Goal: Task Accomplishment & Management: Manage account settings

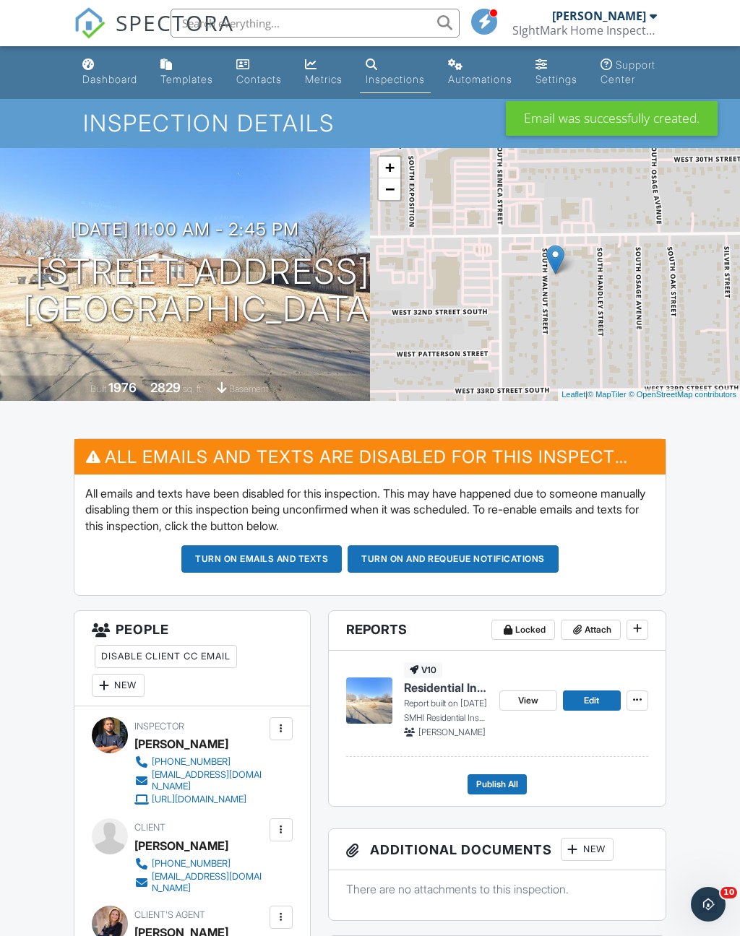
click at [119, 75] on div "Dashboard" at bounding box center [109, 79] width 55 height 12
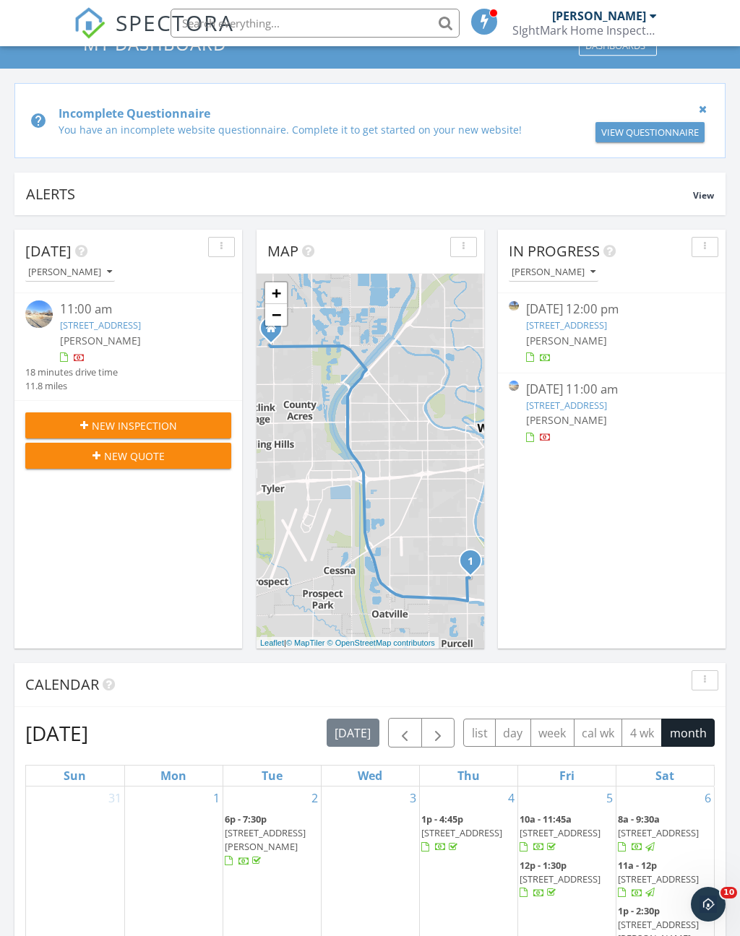
click at [621, 399] on div "[DATE] 11:00 am" at bounding box center [612, 390] width 172 height 18
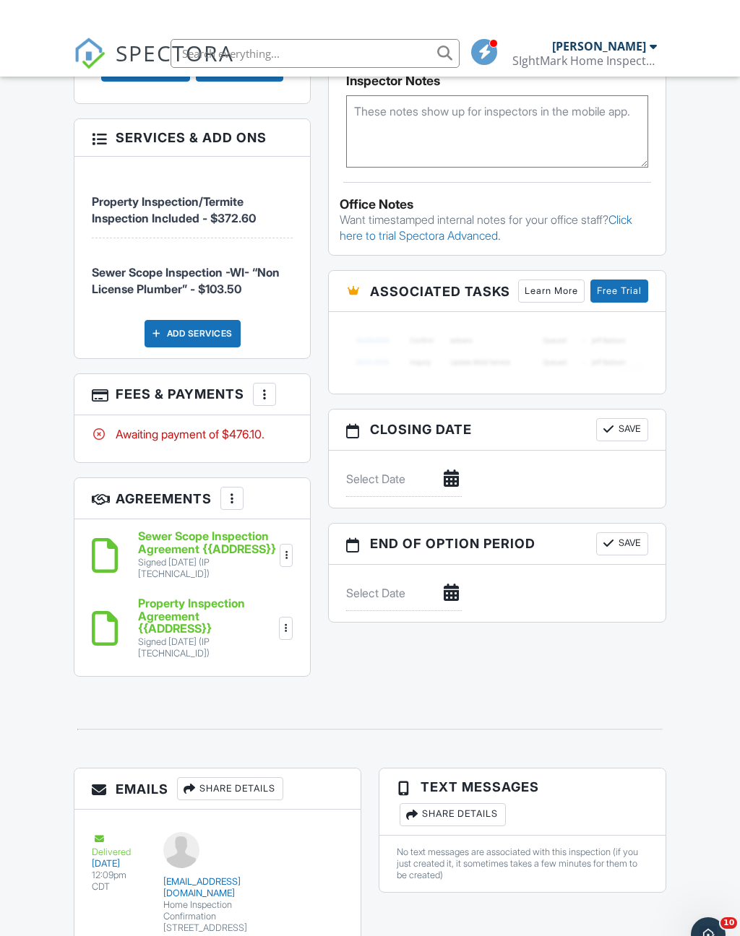
scroll to position [1120, 0]
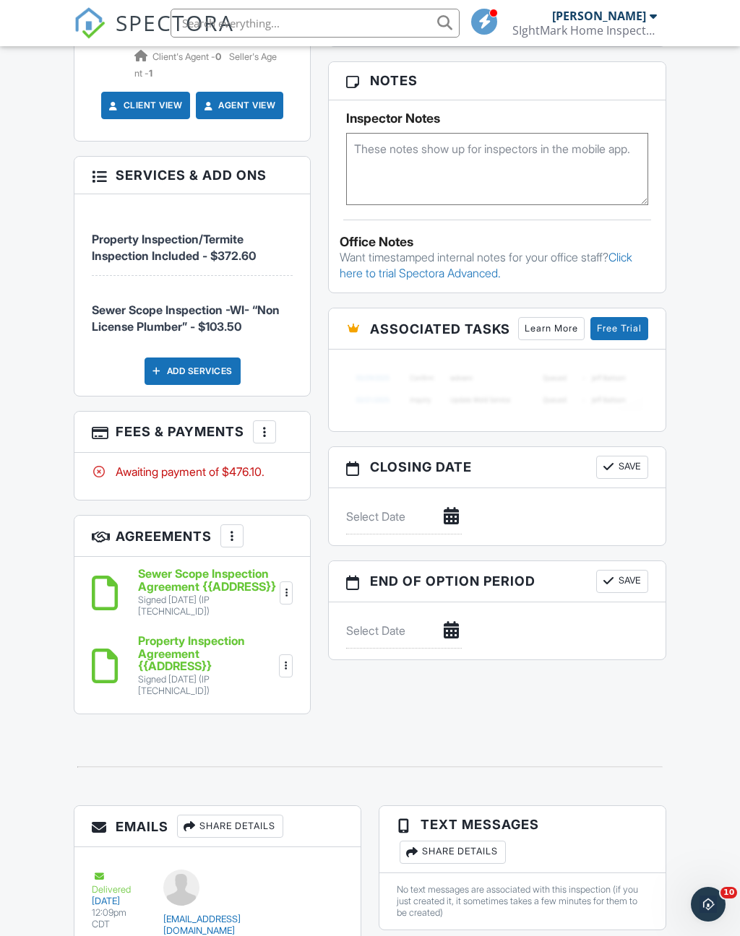
click at [267, 425] on div at bounding box center [264, 432] width 14 height 14
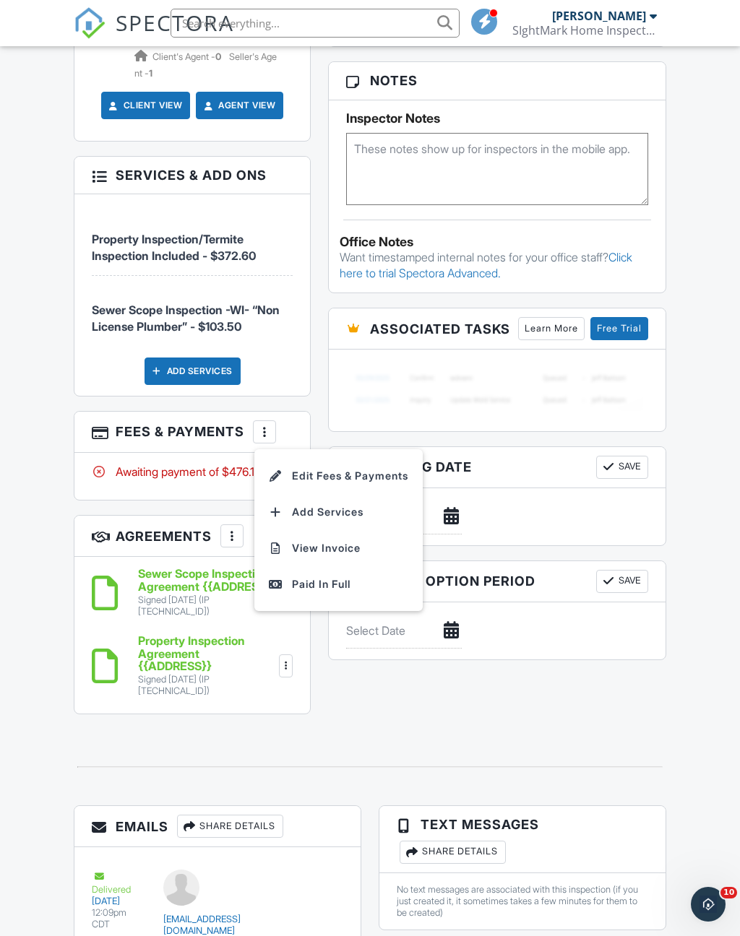
click at [352, 458] on li "Edit Fees & Payments" at bounding box center [338, 476] width 151 height 36
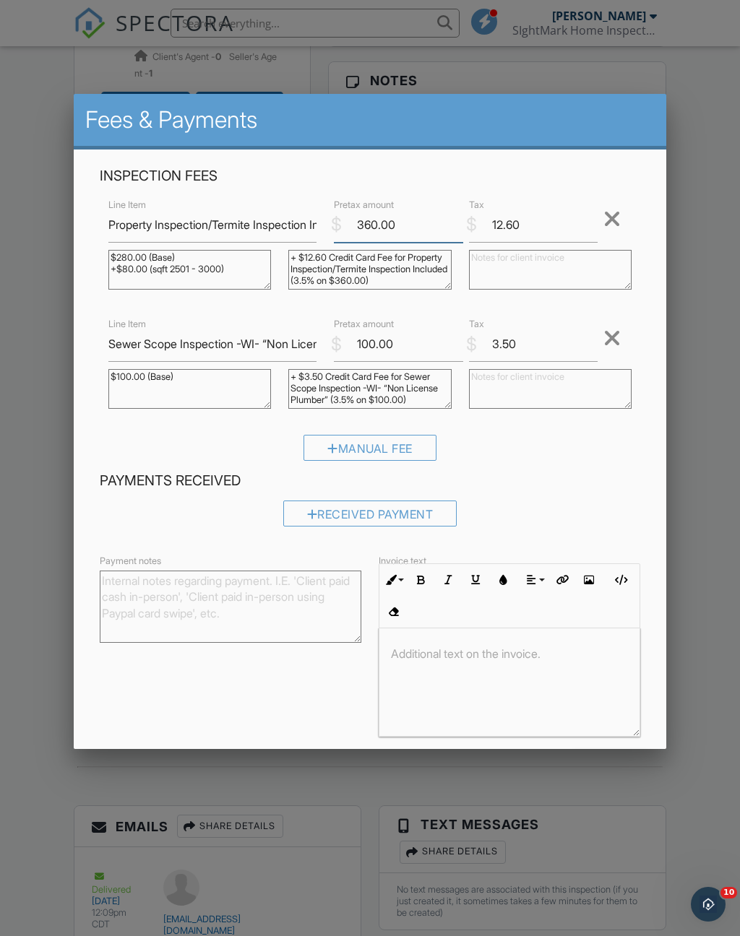
click at [374, 220] on input "360.00" at bounding box center [398, 224] width 129 height 35
click at [376, 222] on input "360.00" at bounding box center [398, 224] width 129 height 35
click at [376, 219] on input "360.00" at bounding box center [398, 224] width 129 height 35
type input "380.00"
click at [549, 227] on input "12.60" at bounding box center [533, 224] width 129 height 35
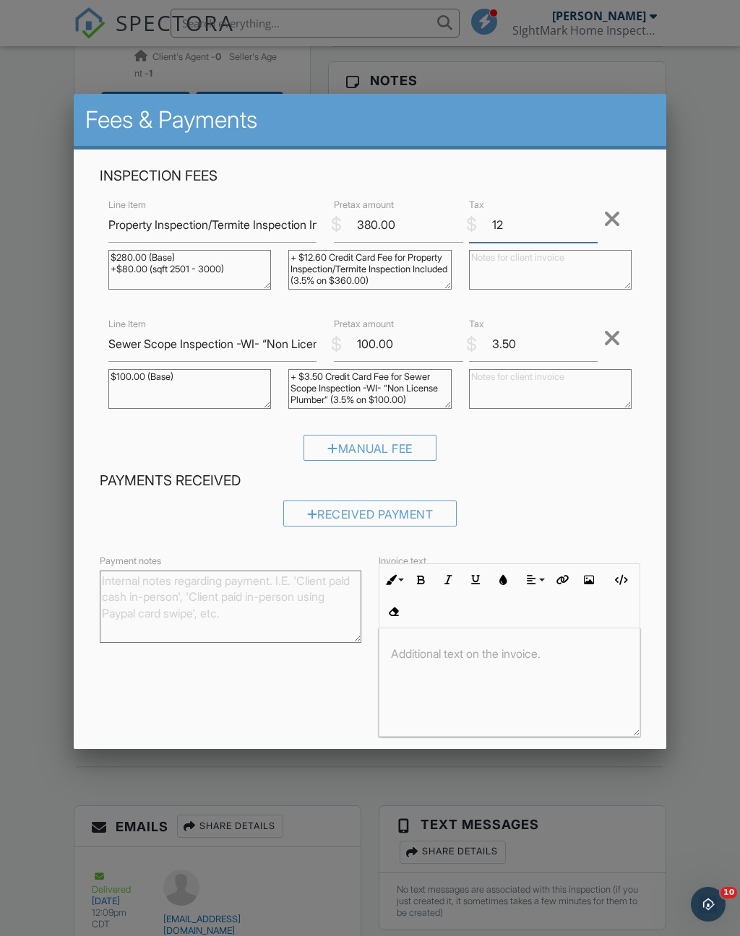
type input "1"
click at [557, 355] on input "3.50" at bounding box center [533, 343] width 129 height 35
type input "3"
click at [627, 764] on input "Save" at bounding box center [610, 764] width 77 height 26
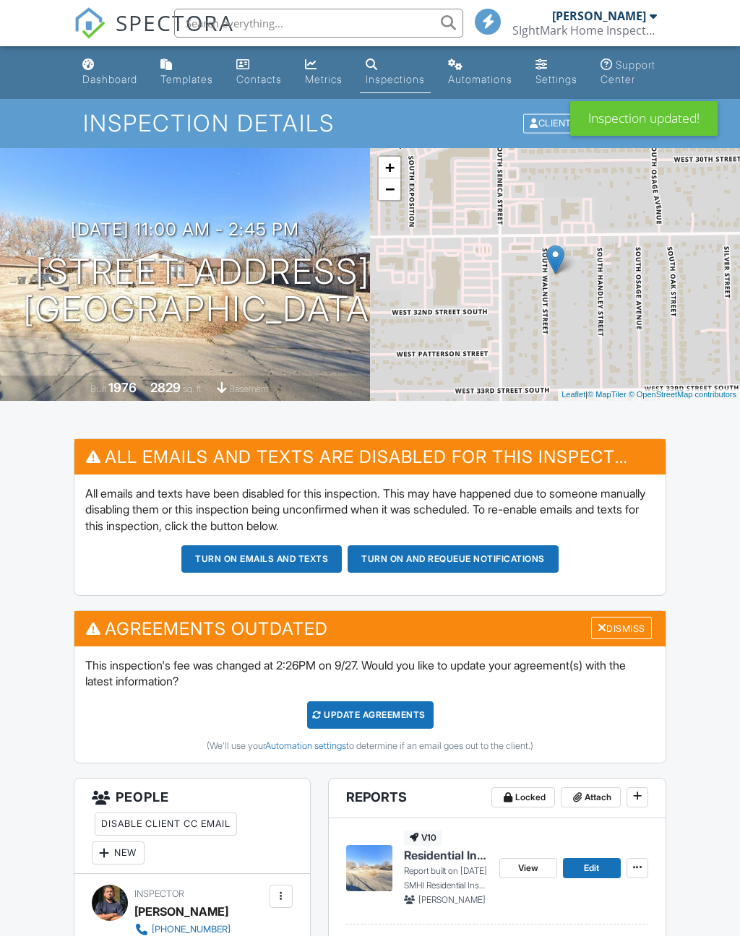
click at [614, 639] on div "Dismiss" at bounding box center [621, 628] width 61 height 22
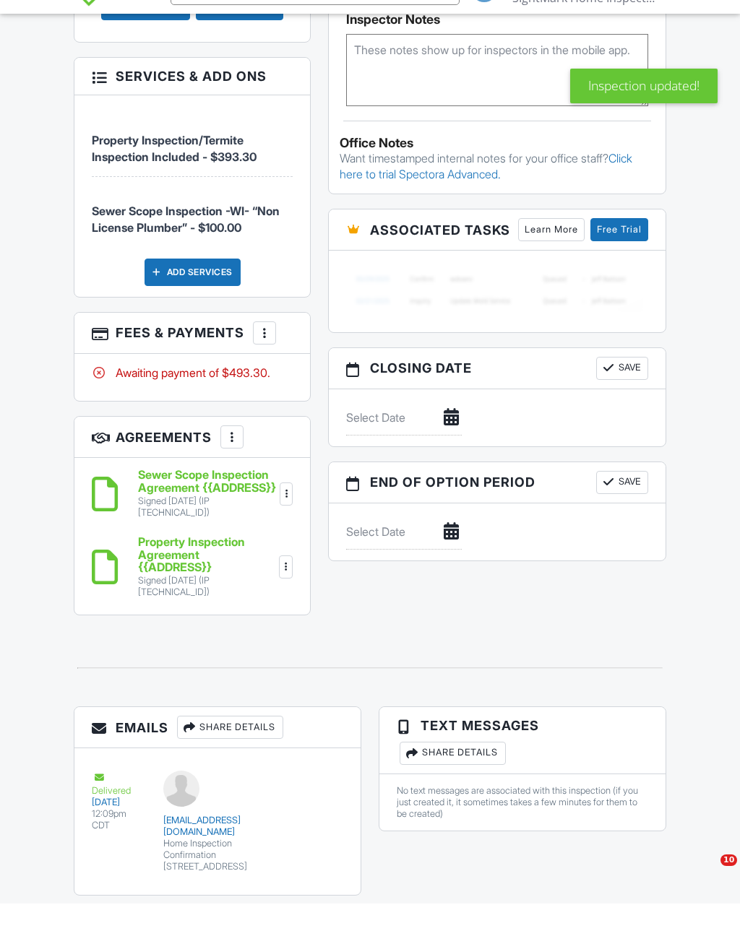
scroll to position [965, 0]
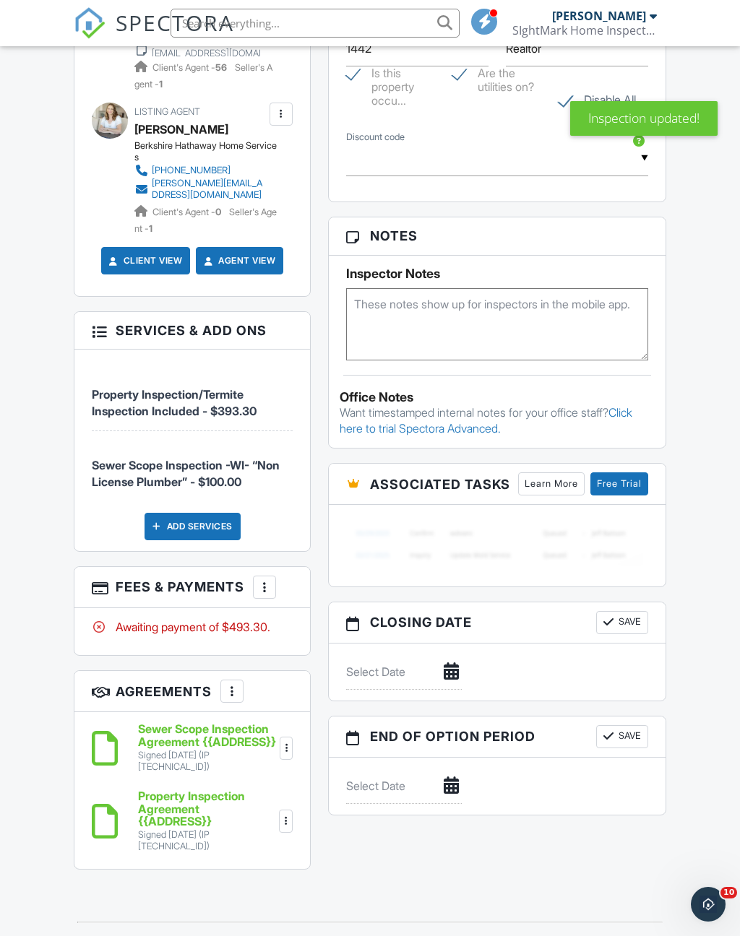
click at [264, 580] on div at bounding box center [264, 587] width 14 height 14
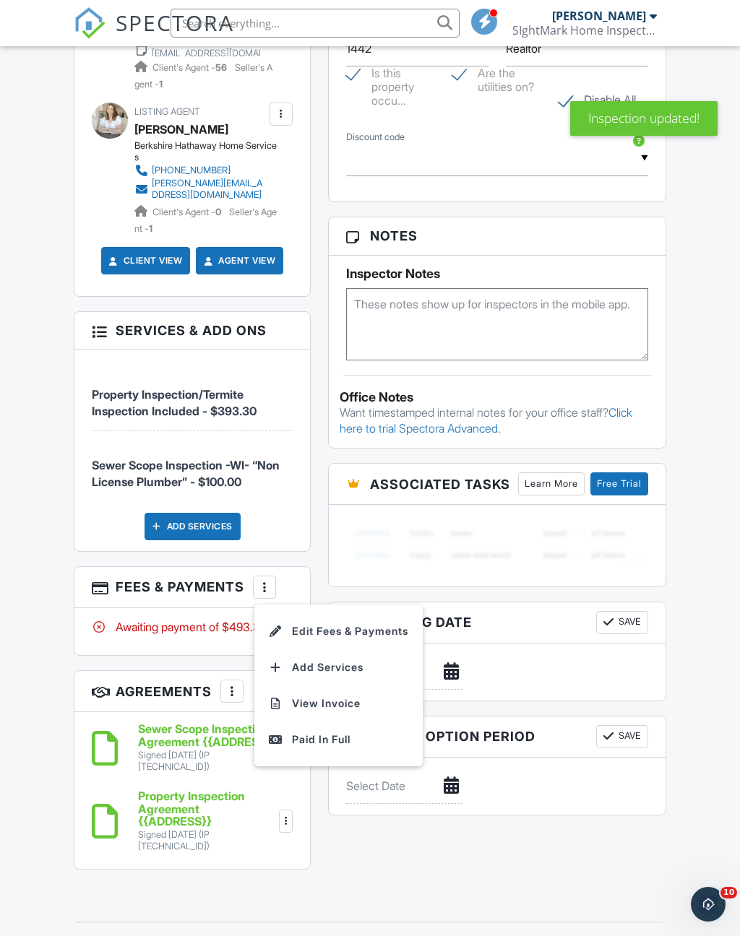
click at [361, 619] on li "Edit Fees & Payments" at bounding box center [338, 631] width 151 height 36
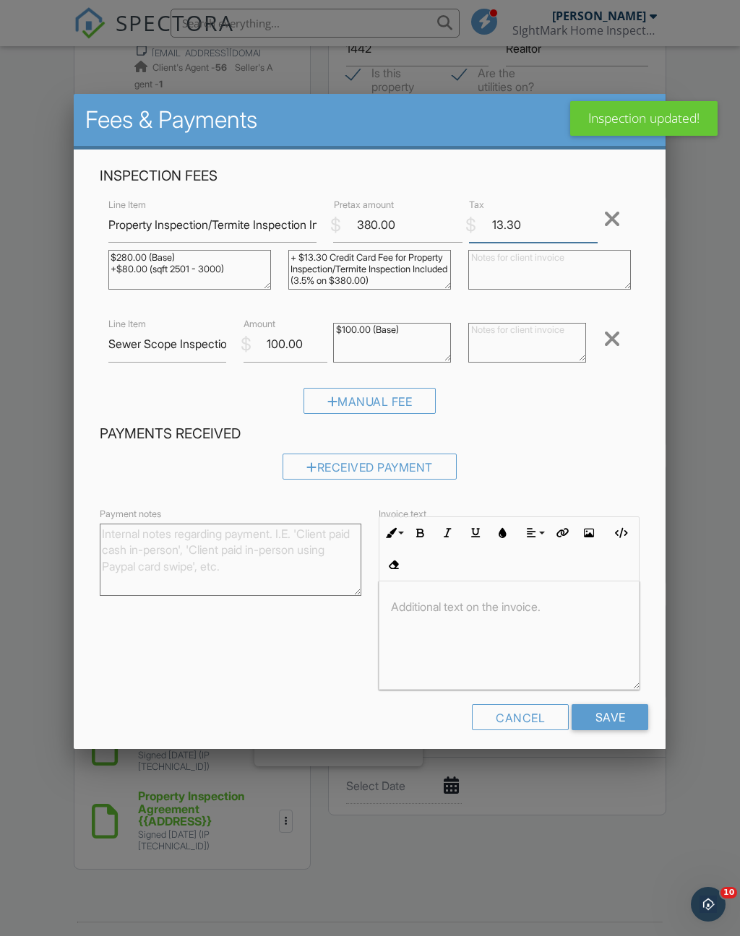
click at [566, 224] on input "13.30" at bounding box center [533, 224] width 129 height 35
type input "1"
click at [624, 727] on input "Save" at bounding box center [610, 717] width 77 height 26
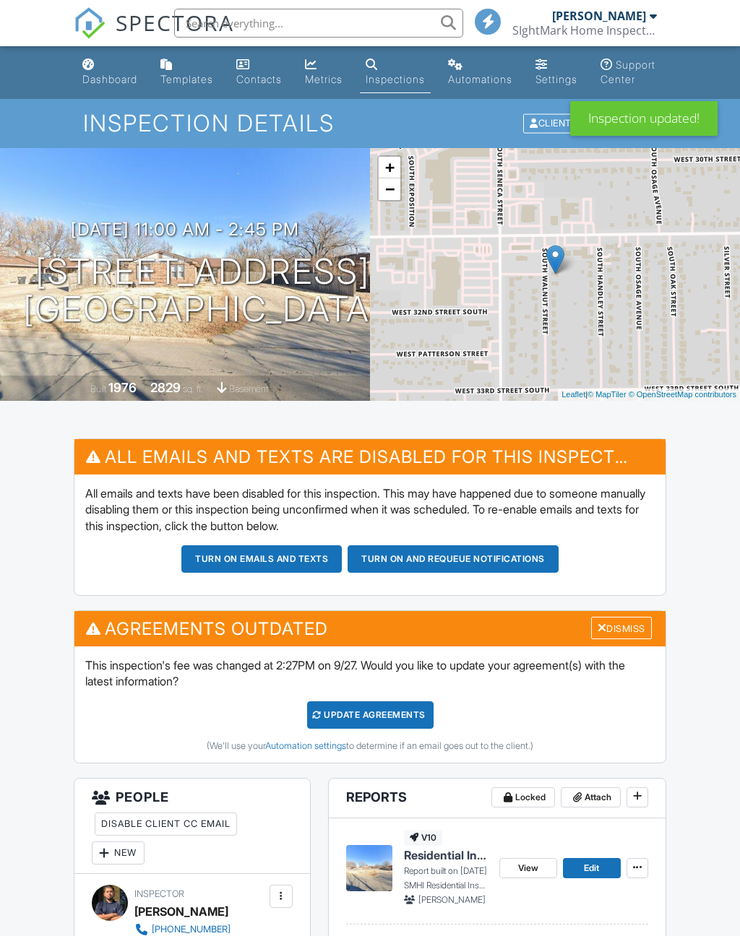
click at [635, 639] on div "Dismiss" at bounding box center [621, 628] width 61 height 22
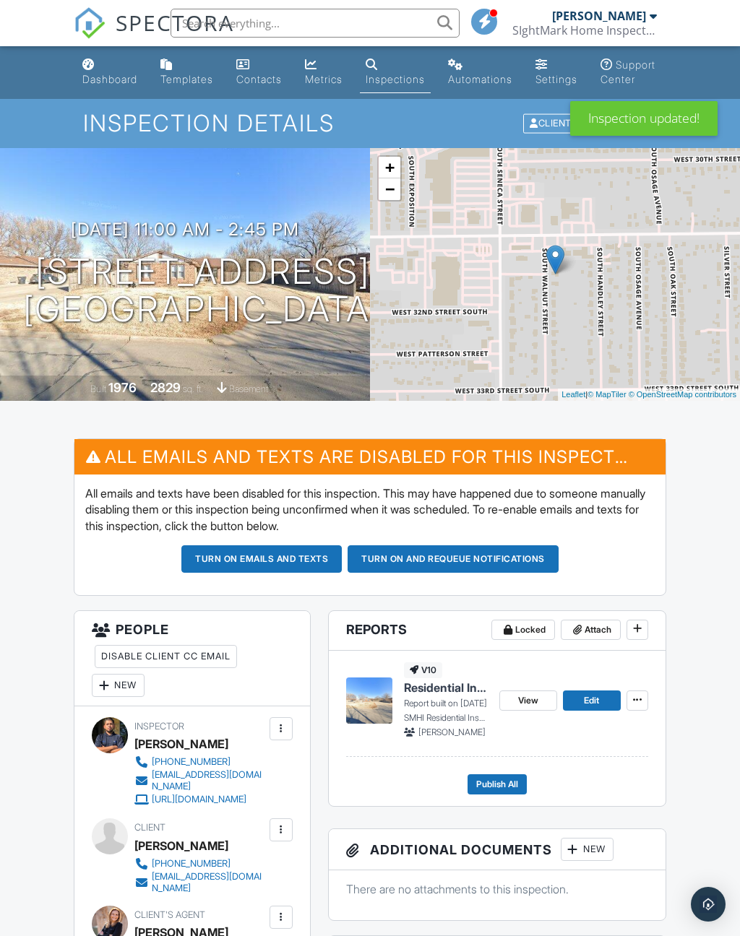
click at [636, 633] on icon at bounding box center [637, 628] width 9 height 10
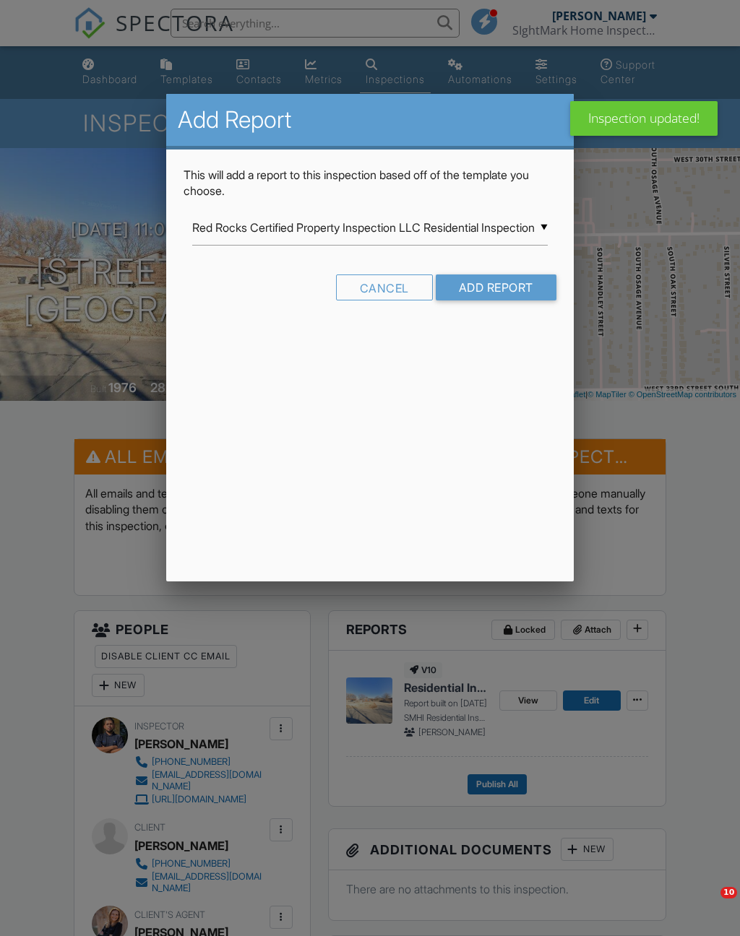
click at [710, 662] on div at bounding box center [370, 513] width 740 height 1170
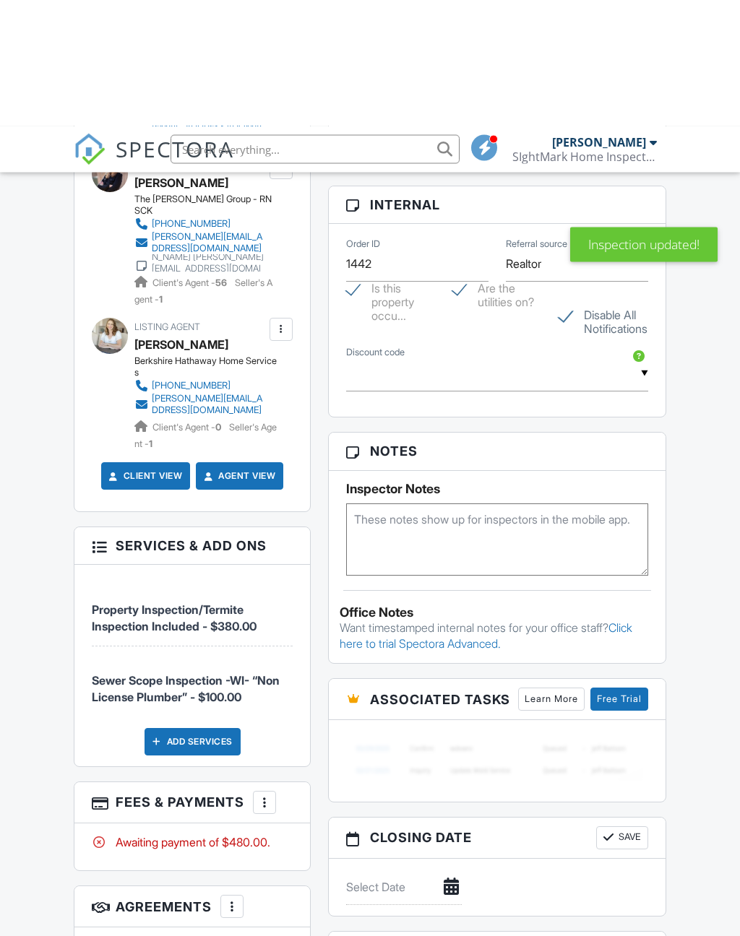
scroll to position [873, 0]
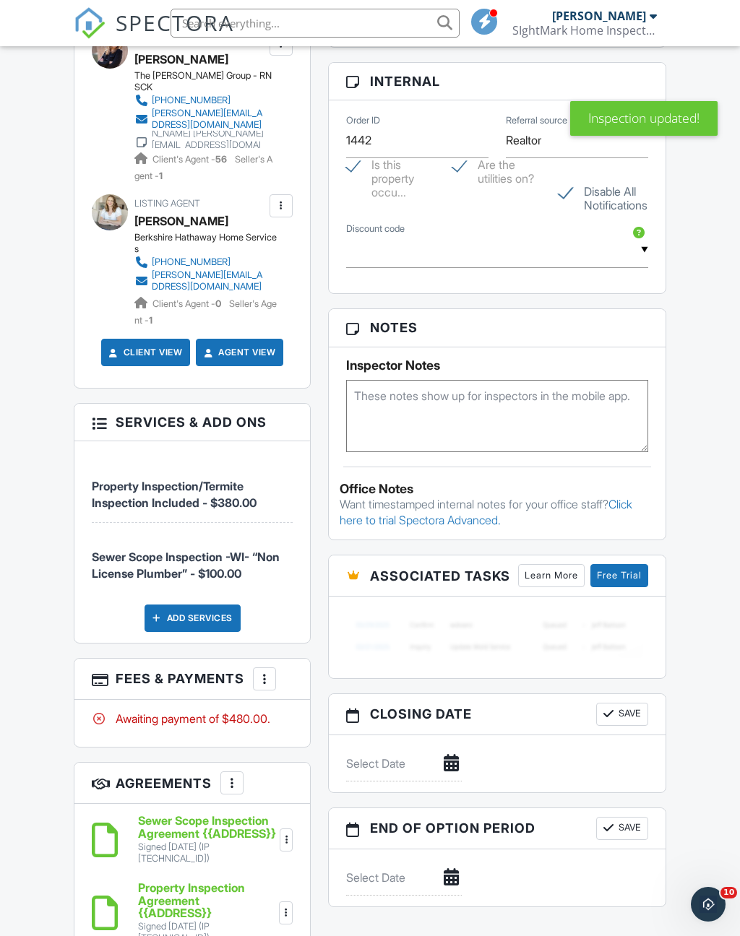
click at [264, 672] on div at bounding box center [264, 679] width 14 height 14
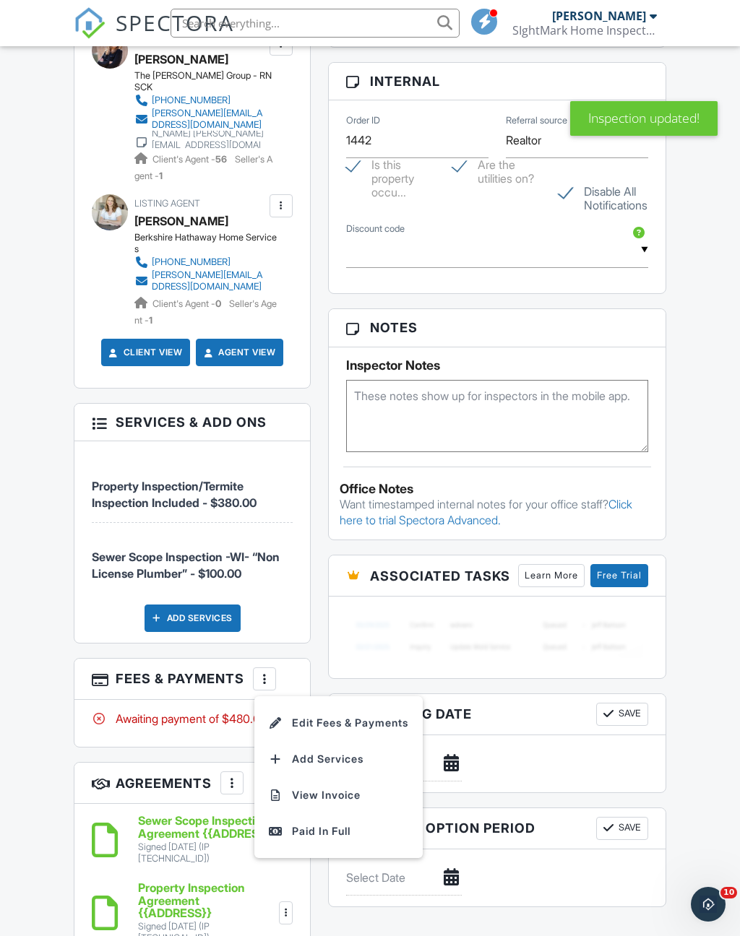
click at [352, 823] on div "Paid In Full" at bounding box center [338, 831] width 139 height 17
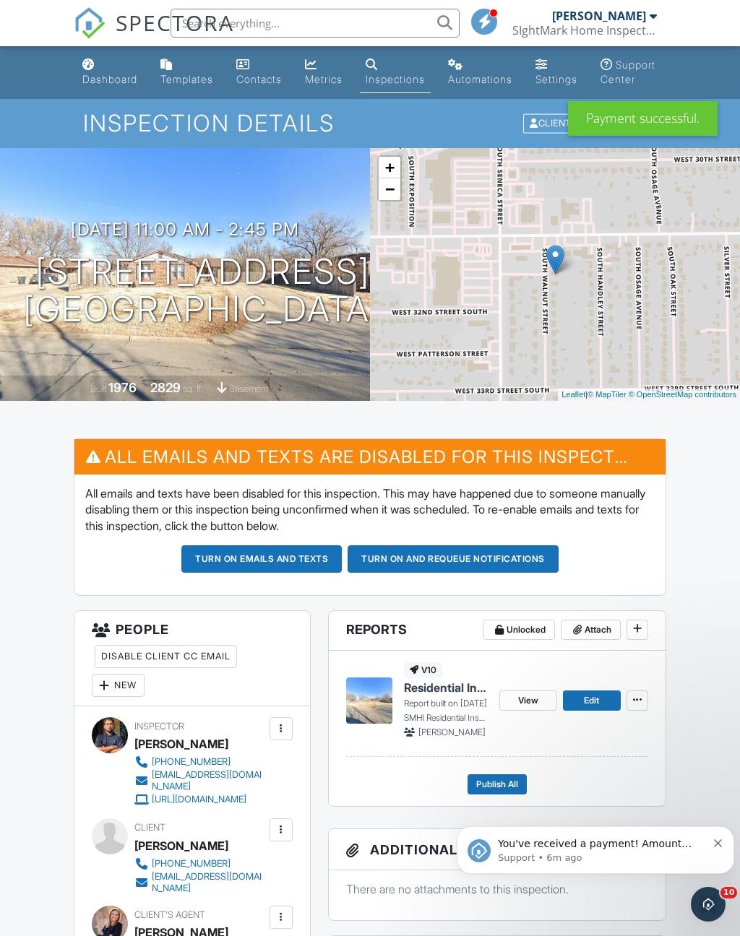
click at [117, 99] on div "Dashboard Templates Contacts Metrics Inspections Automations Settings Support C…" at bounding box center [370, 72] width 592 height 53
click at [134, 92] on link "Dashboard" at bounding box center [110, 72] width 66 height 41
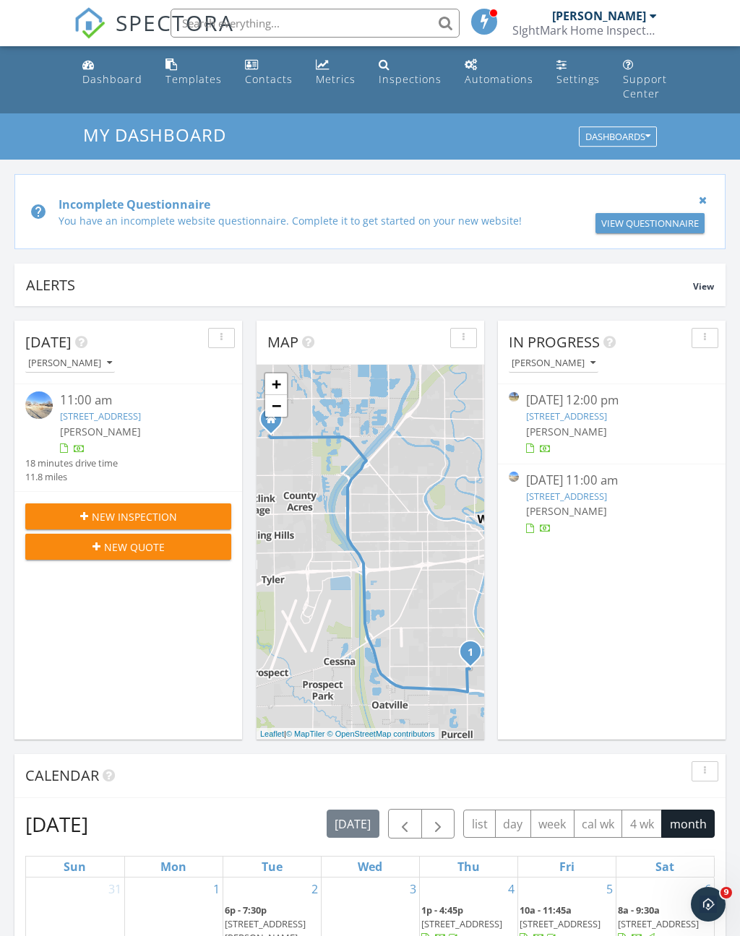
click at [607, 416] on link "[STREET_ADDRESS]" at bounding box center [566, 416] width 81 height 13
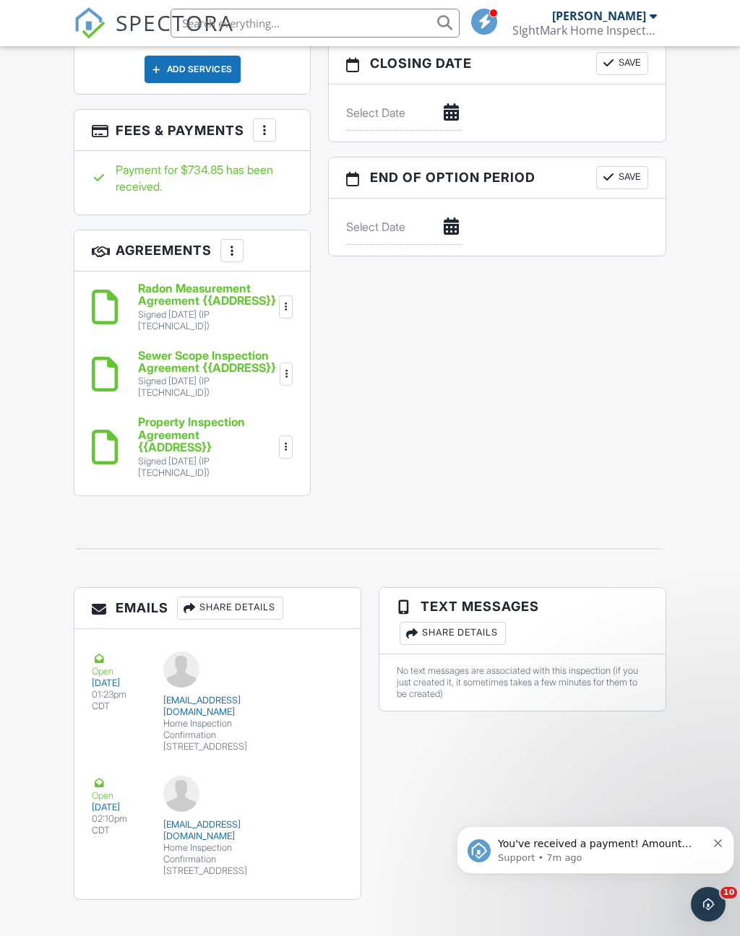
click at [717, 844] on icon "Dismiss notification" at bounding box center [718, 843] width 8 height 8
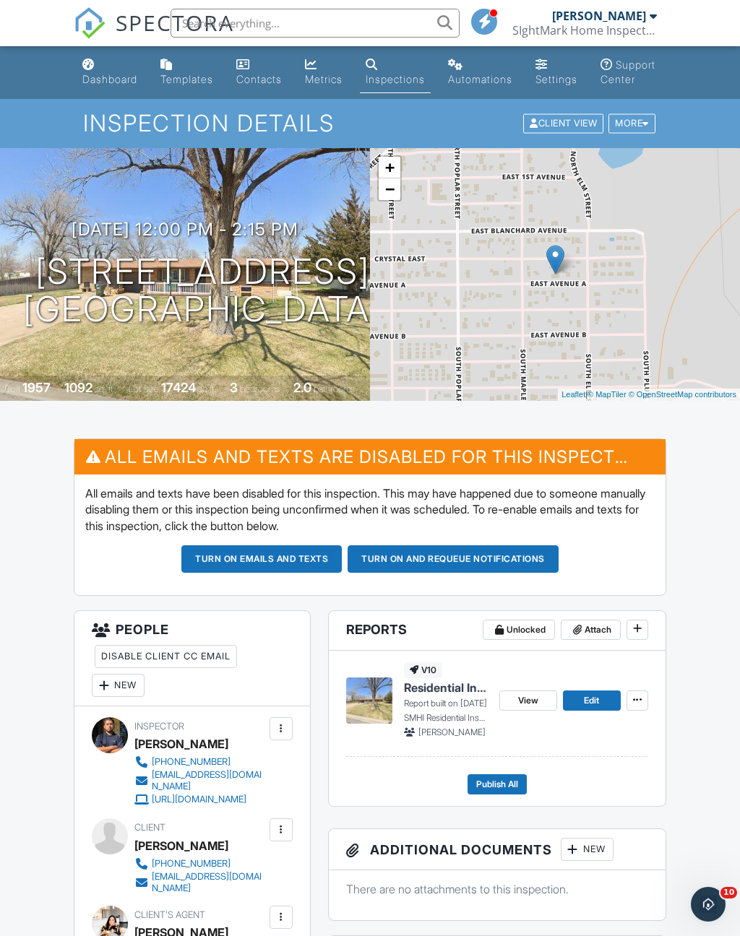
click at [121, 79] on div "Dashboard" at bounding box center [109, 79] width 55 height 12
